Goal: Book appointment/travel/reservation

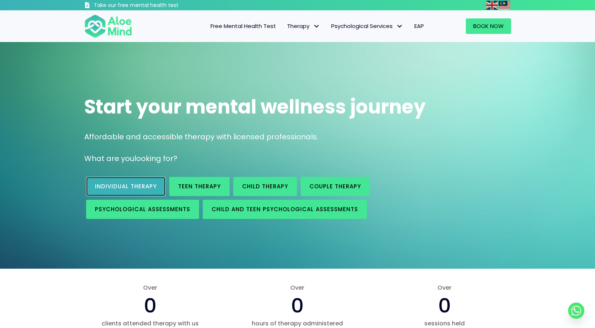
click at [140, 186] on span "Individual therapy" at bounding box center [126, 186] width 62 height 8
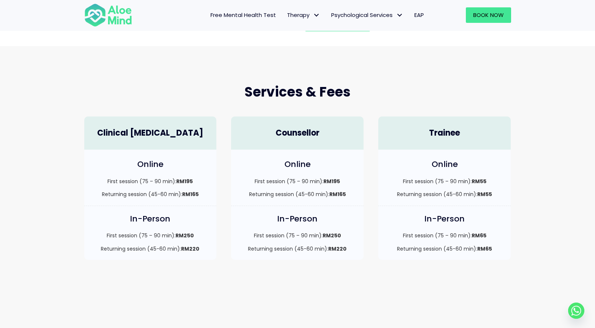
scroll to position [184, 0]
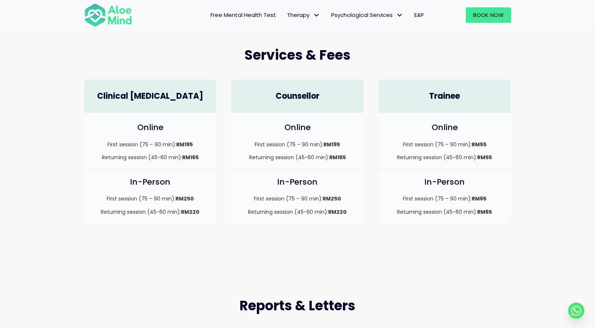
drag, startPoint x: 198, startPoint y: 145, endPoint x: 176, endPoint y: 145, distance: 22.1
click at [176, 145] on p "First session (75 – 90 min): RM195" at bounding box center [151, 144] width 118 height 7
click at [190, 156] on strong "RM165" at bounding box center [190, 156] width 17 height 7
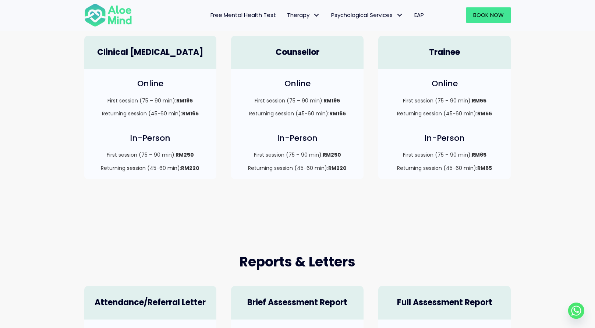
scroll to position [221, 0]
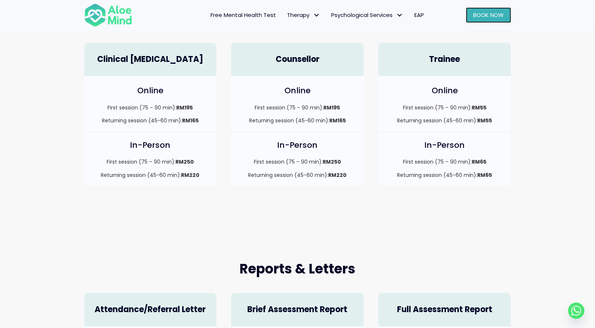
click at [487, 21] on link "Book Now" at bounding box center [488, 14] width 45 height 15
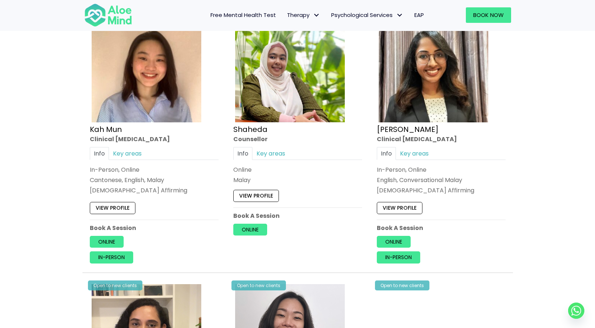
scroll to position [413, 0]
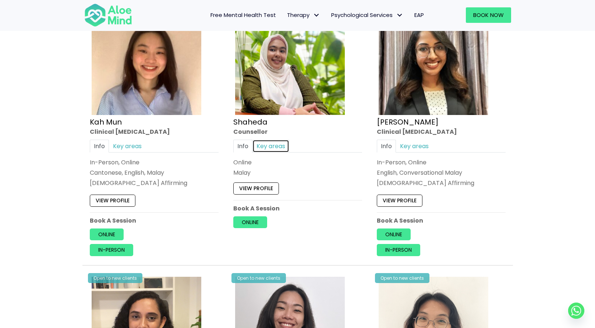
click at [278, 144] on link "Key areas" at bounding box center [270, 145] width 37 height 13
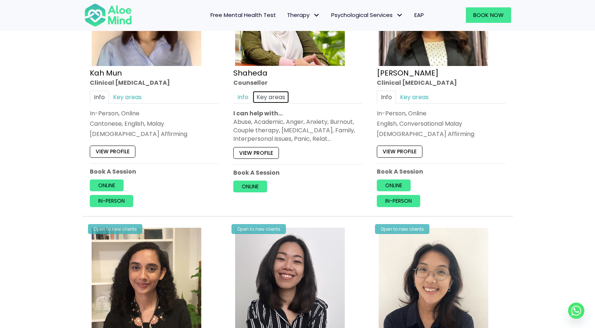
scroll to position [395, 0]
